Goal: Find specific page/section: Find specific page/section

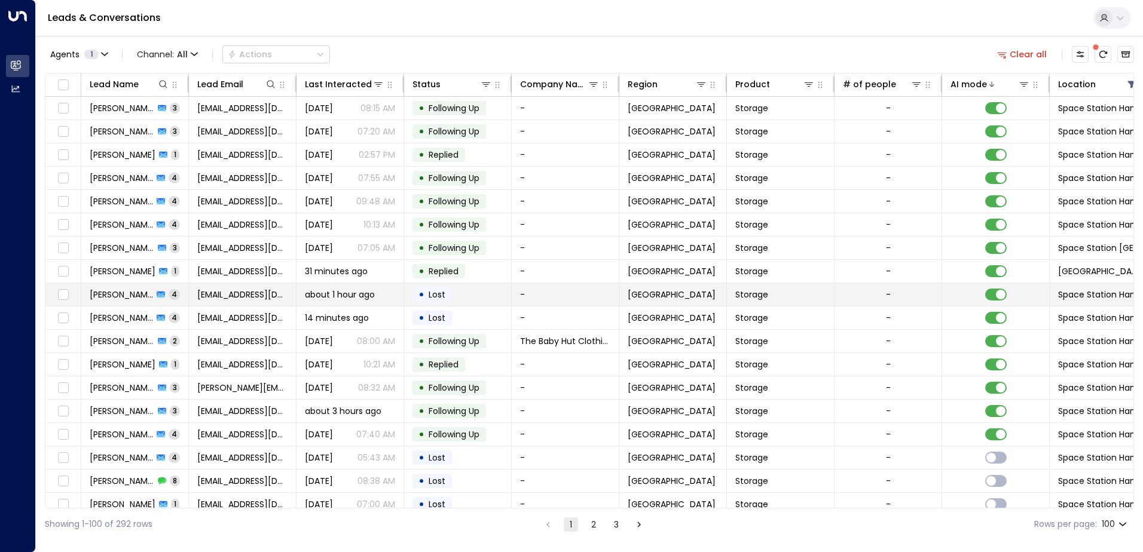
click at [169, 292] on td "[PERSON_NAME] 4" at bounding box center [135, 294] width 108 height 23
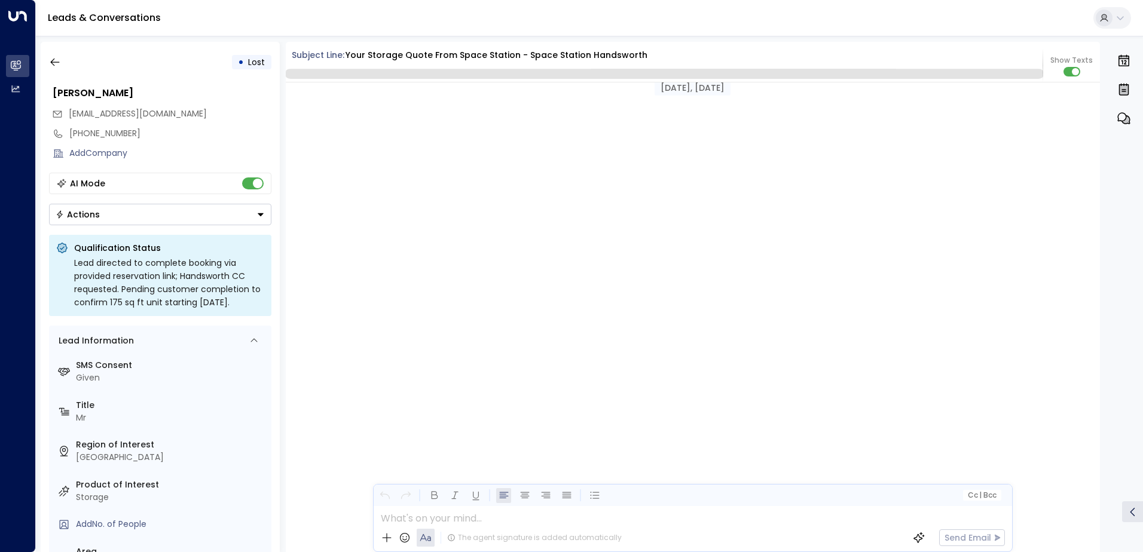
scroll to position [1936, 0]
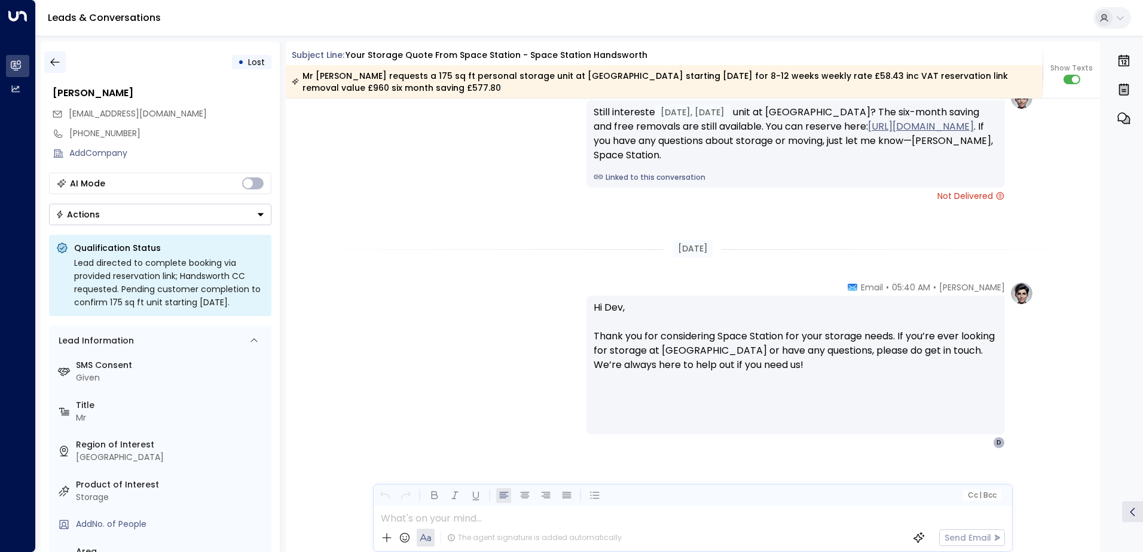
click at [53, 60] on icon "button" at bounding box center [54, 63] width 9 height 8
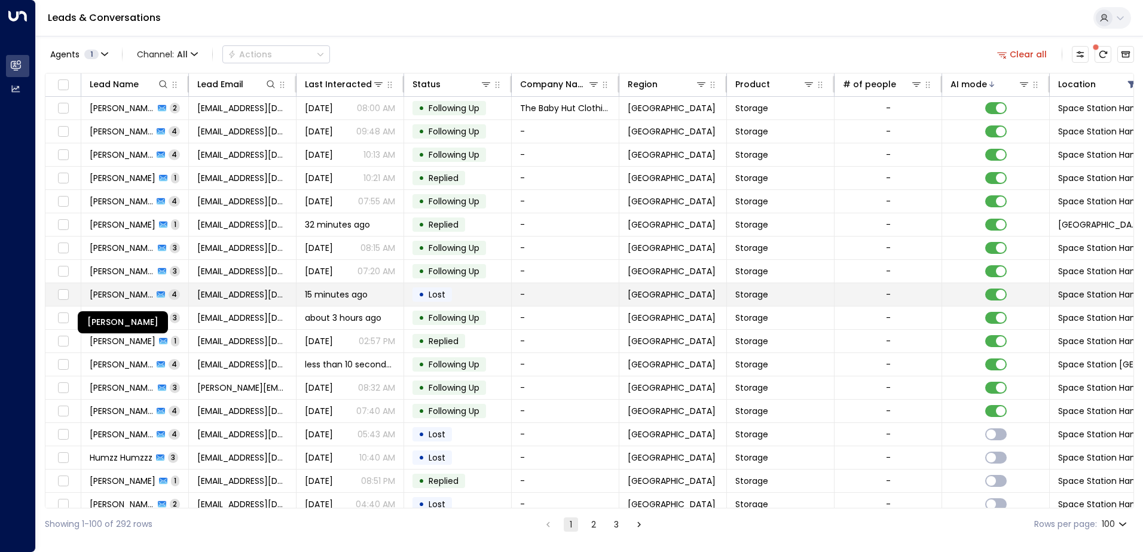
click at [137, 294] on span "[PERSON_NAME]" at bounding box center [121, 295] width 63 height 12
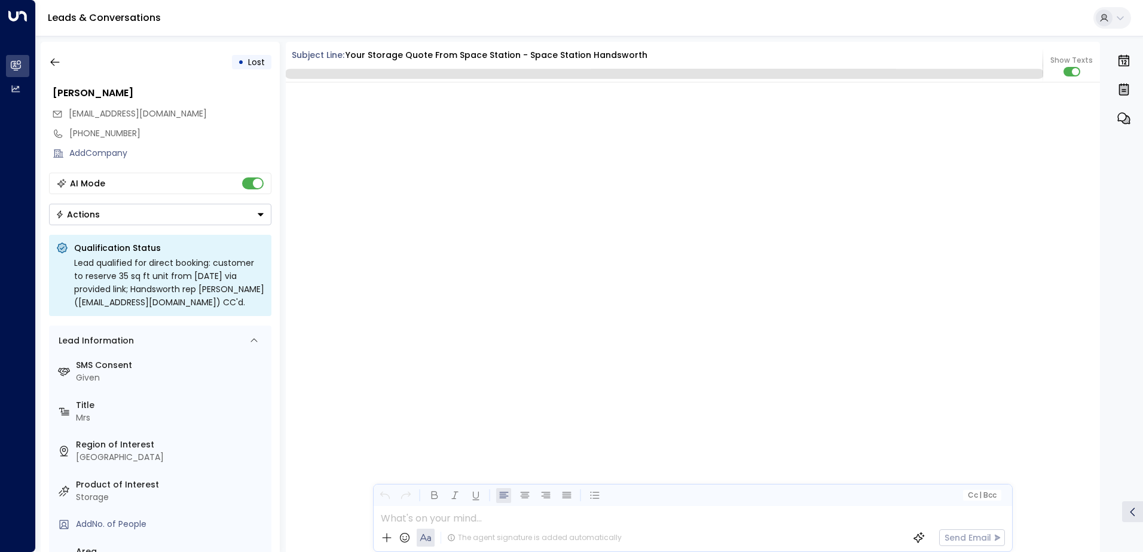
scroll to position [2400, 0]
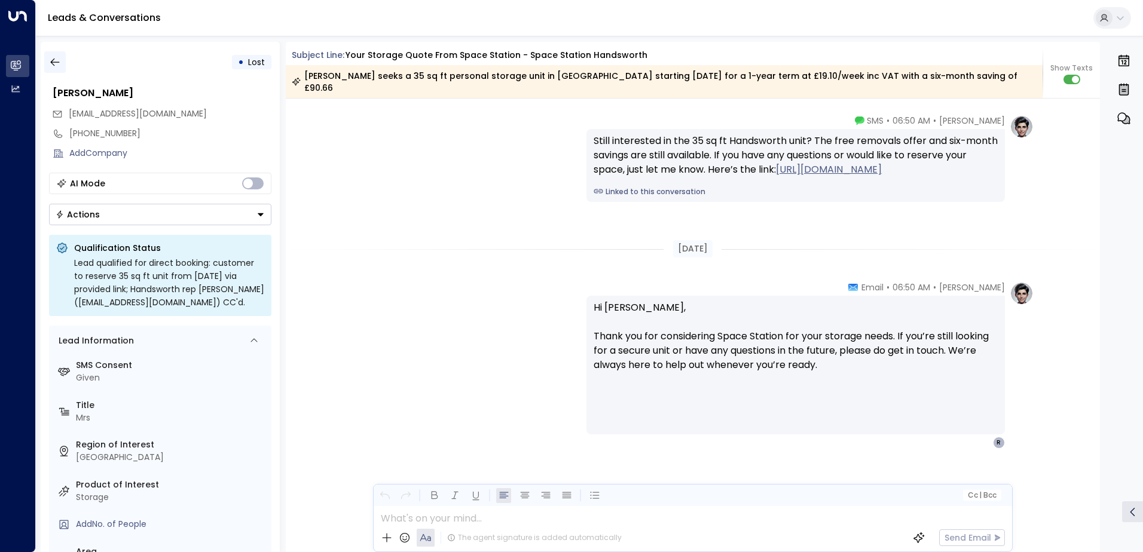
click at [60, 56] on button "button" at bounding box center [55, 62] width 22 height 22
